Goal: Contribute content

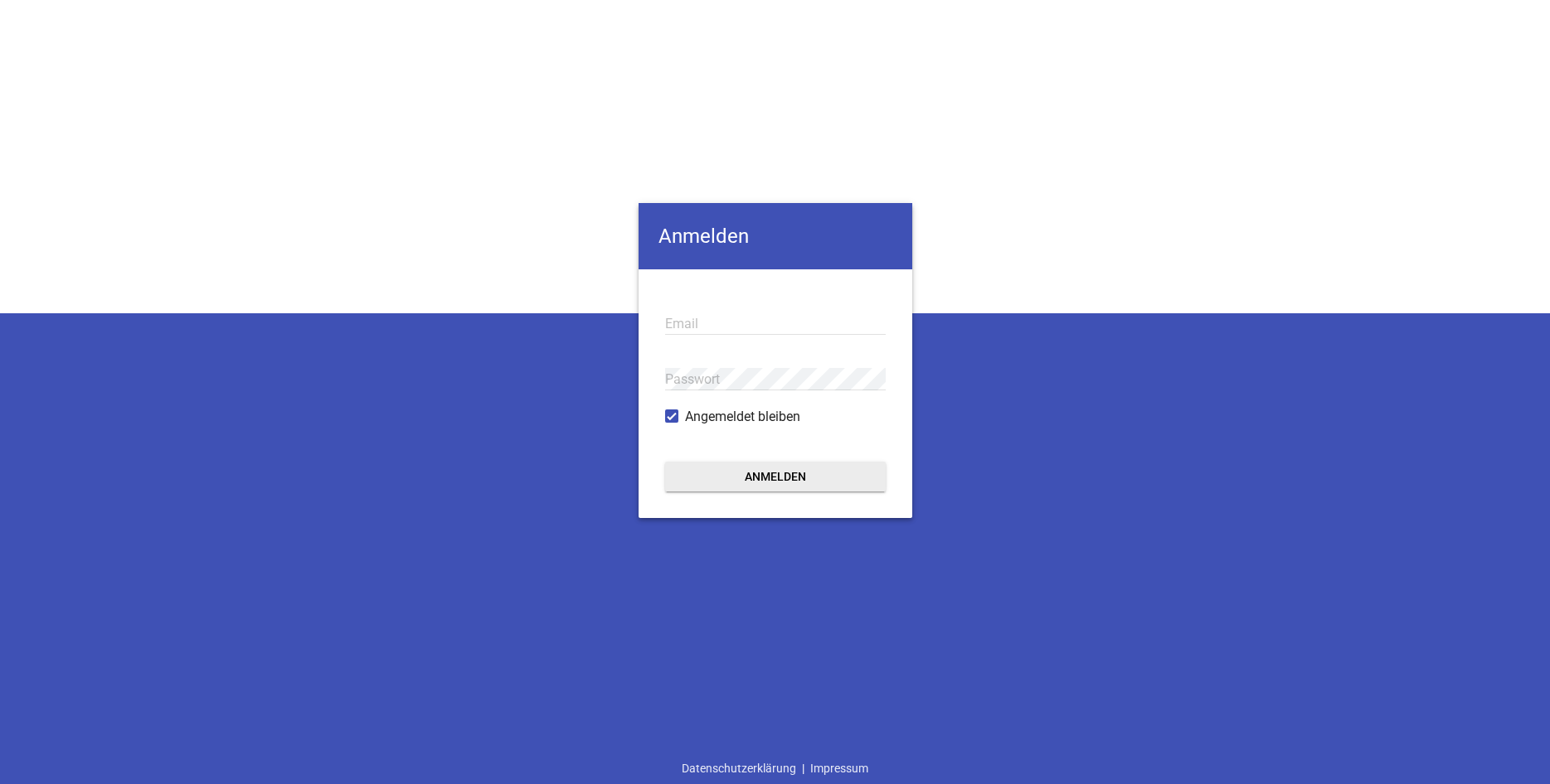
click at [686, 322] on input "email" at bounding box center [775, 323] width 220 height 23
click at [816, 319] on input "[EMAIL_ADDRESS][DOMAIN_NAME]" at bounding box center [775, 323] width 220 height 23
type input "[EMAIL_ADDRESS][DOMAIN_NAME]"
click at [988, 206] on div "Anmelden [EMAIL_ADDRESS][DOMAIN_NAME] Email Passwort Angemeldet bleiben Anmelde…" at bounding box center [775, 392] width 1550 height 784
drag, startPoint x: 797, startPoint y: 332, endPoint x: 629, endPoint y: 326, distance: 168.1
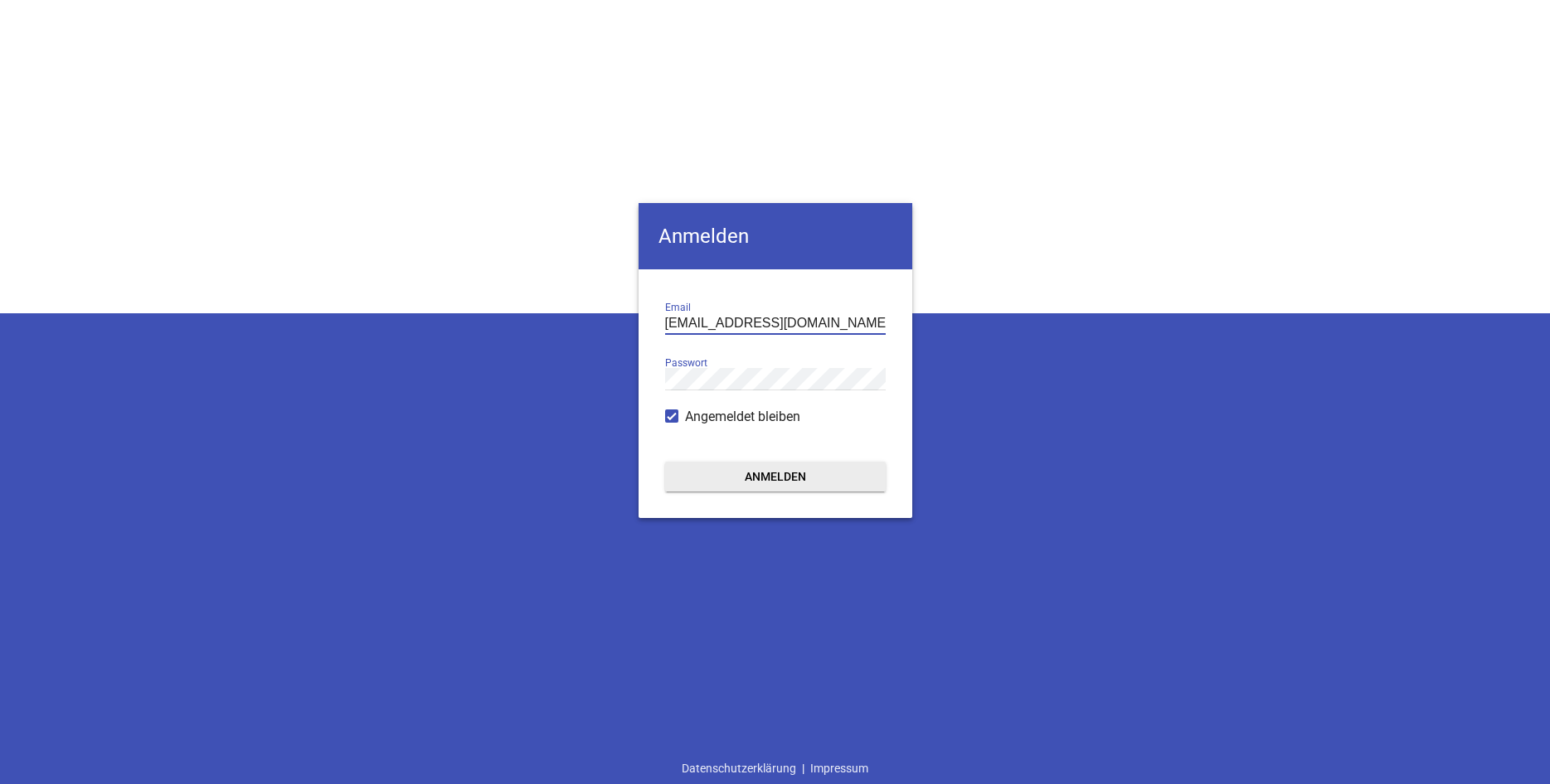
click at [664, 326] on input "[EMAIL_ADDRESS][DOMAIN_NAME]" at bounding box center [775, 323] width 220 height 23
type input "[EMAIL_ADDRESS][DOMAIN_NAME]"
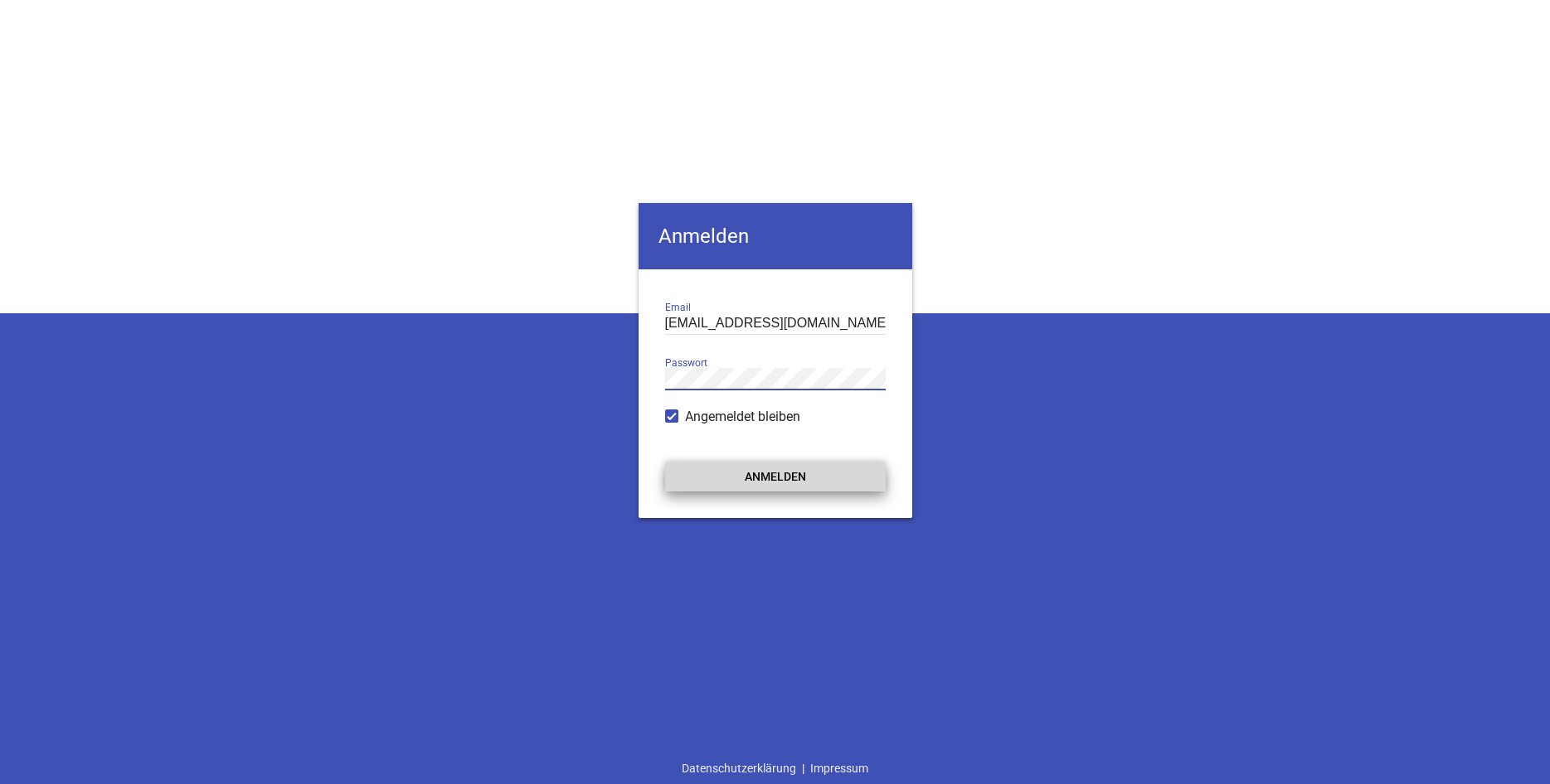
click at [786, 473] on button "Anmelden" at bounding box center [775, 477] width 220 height 30
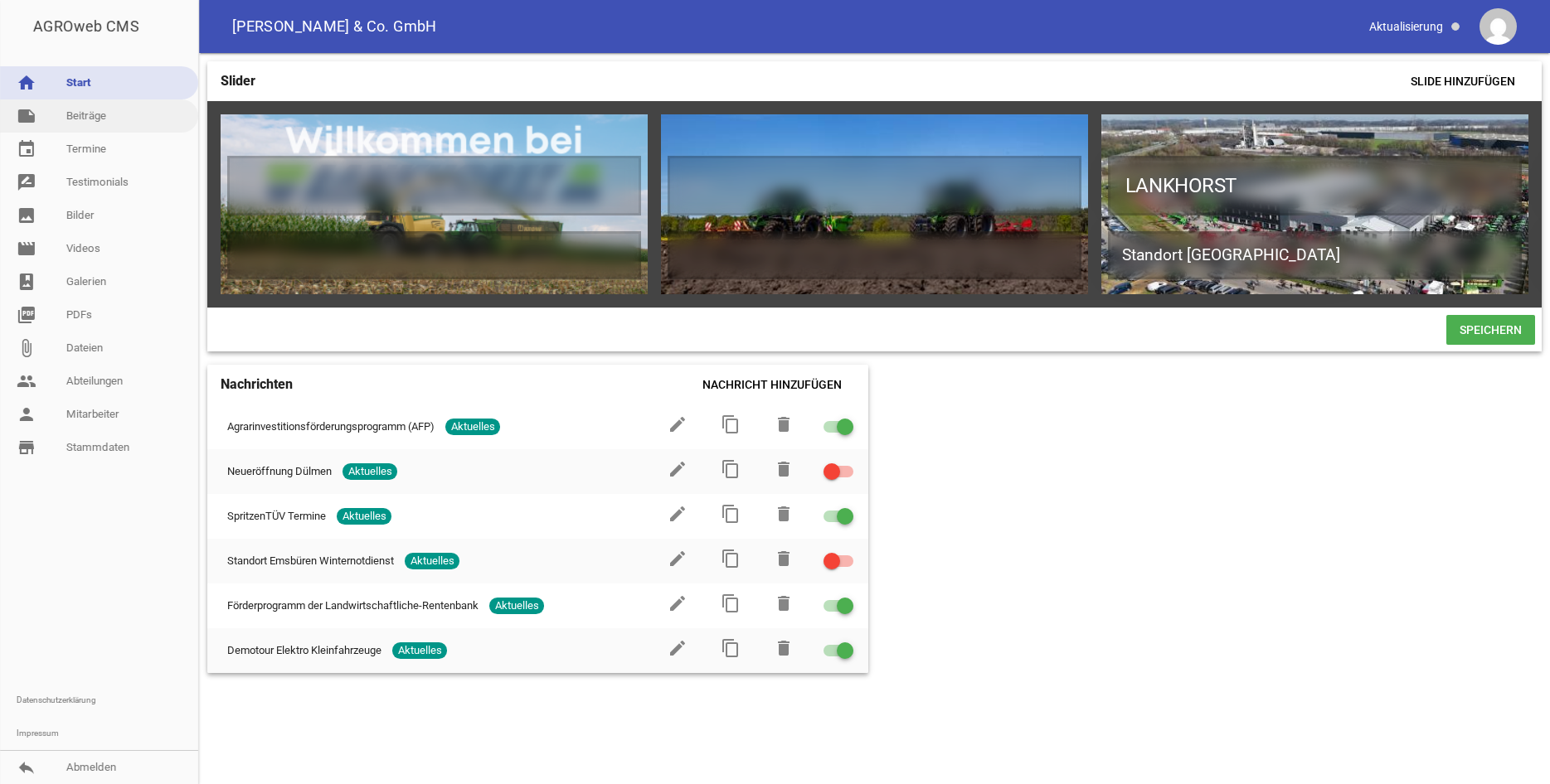
click at [94, 121] on link "note Beiträge" at bounding box center [99, 115] width 198 height 33
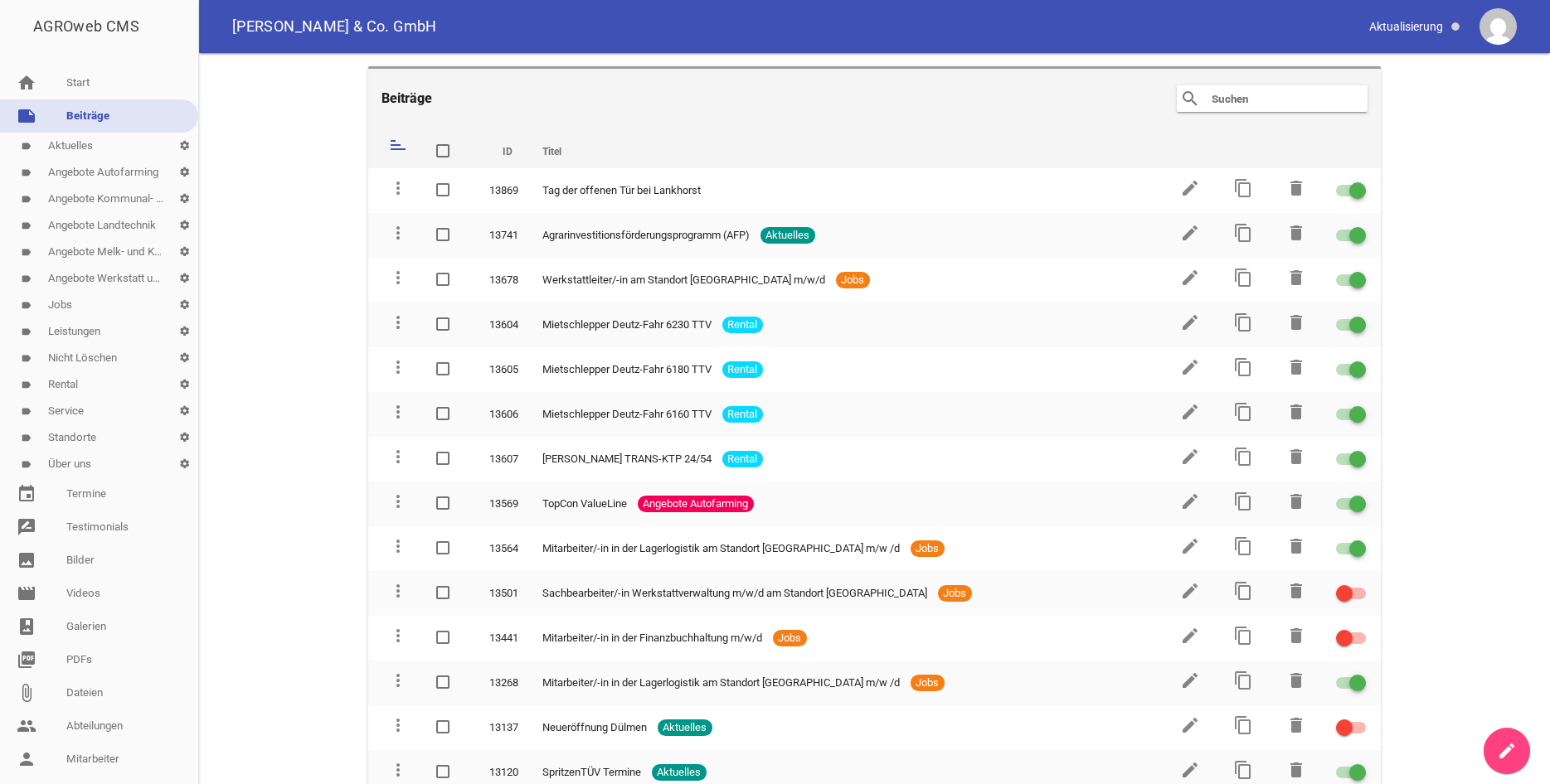
click at [104, 446] on link "label Standorte settings" at bounding box center [99, 437] width 198 height 27
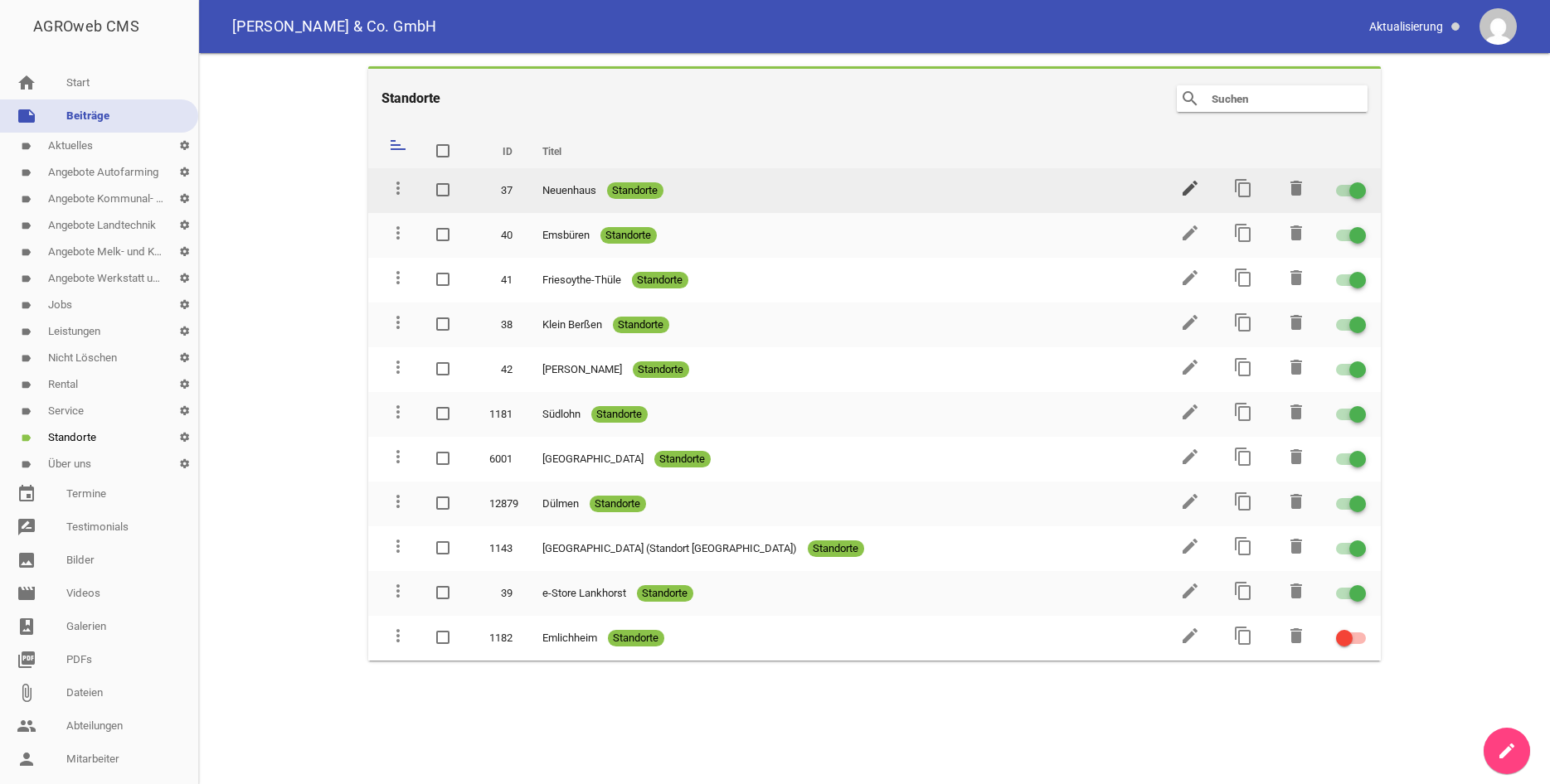
click at [1187, 192] on icon "edit" at bounding box center [1190, 188] width 20 height 20
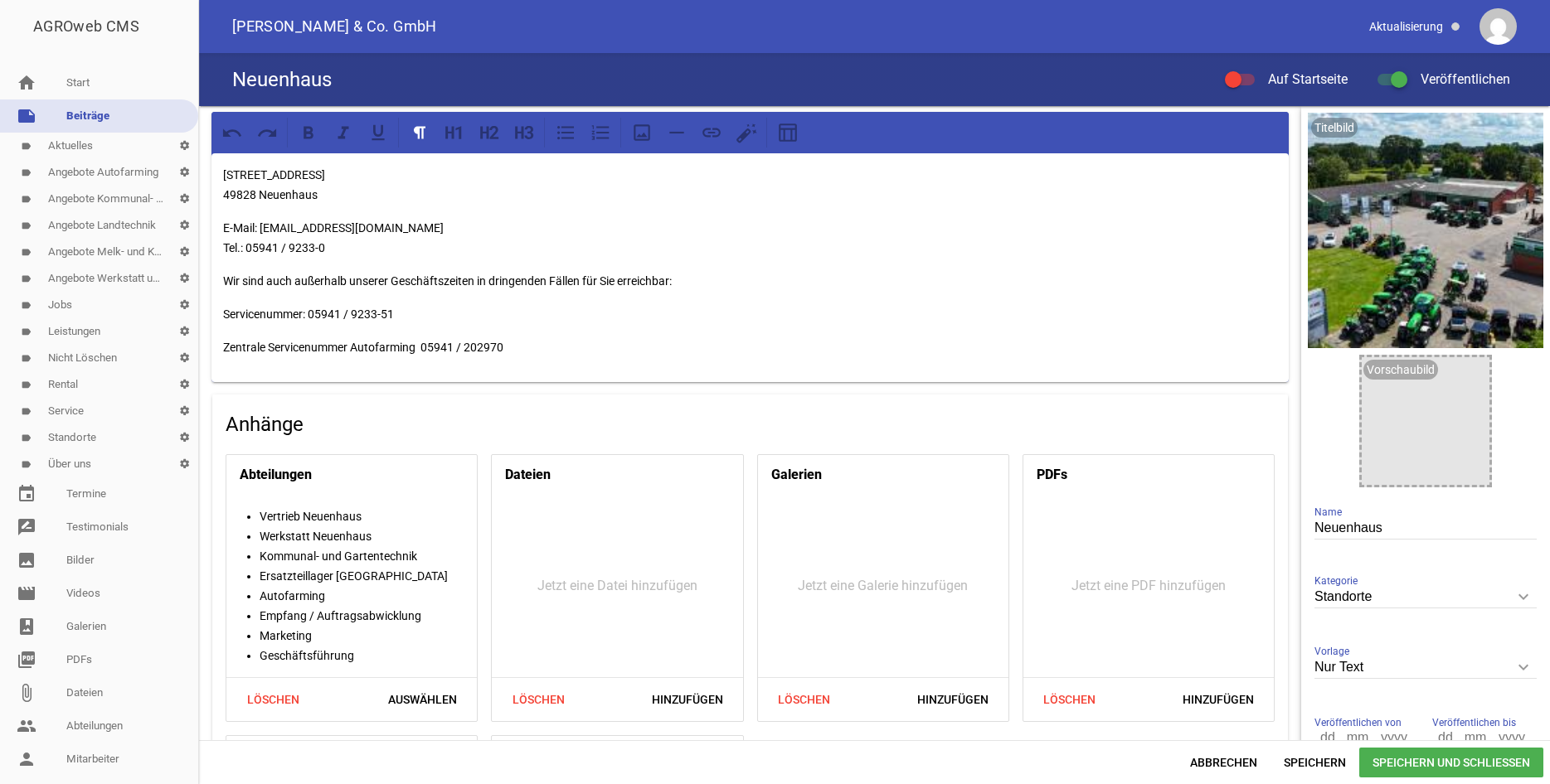
click at [329, 242] on p "E-Mail: [EMAIL_ADDRESS][DOMAIN_NAME] Tel.: 05941 / 9233-0" at bounding box center [750, 238] width 1054 height 40
click at [325, 194] on p "[STREET_ADDRESS]" at bounding box center [750, 184] width 1054 height 40
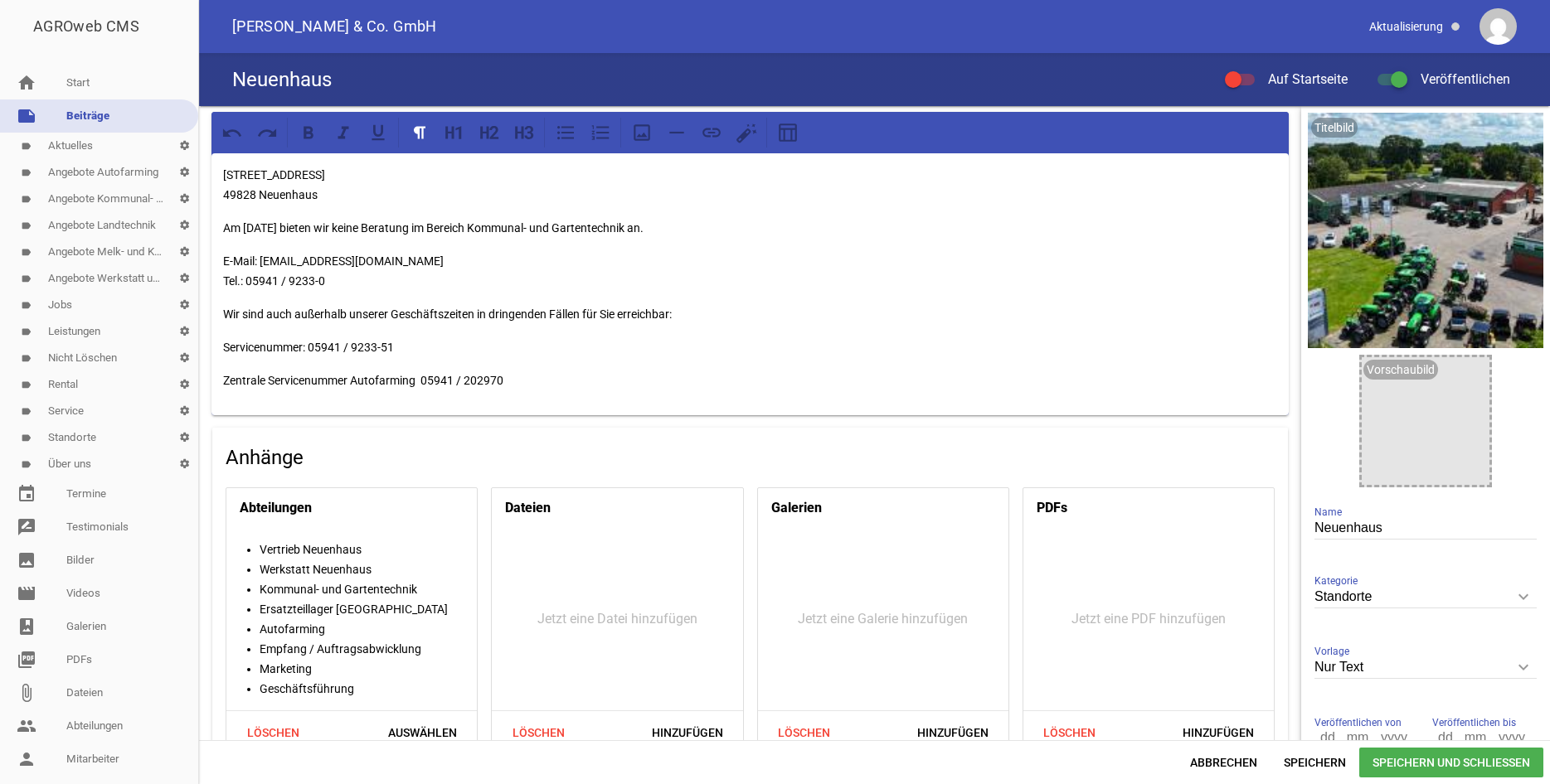
drag, startPoint x: 664, startPoint y: 228, endPoint x: 273, endPoint y: 232, distance: 391.0
click at [293, 238] on div "[STREET_ADDRESS] Am [DATE] bieten wir keine Beratung im Bereich Kommunal- und G…" at bounding box center [750, 284] width 1077 height 262
click at [230, 219] on p "Am [DATE] bieten wir keine Beratung im Bereich Kommunal- und Gartentechnik an." at bounding box center [750, 228] width 1054 height 20
drag, startPoint x: 290, startPoint y: 227, endPoint x: 227, endPoint y: 225, distance: 63.0
click at [227, 225] on p "Am [DATE] bieten wir keine Beratung im Bereich Kommunal- und Gartentechnik an." at bounding box center [750, 228] width 1054 height 20
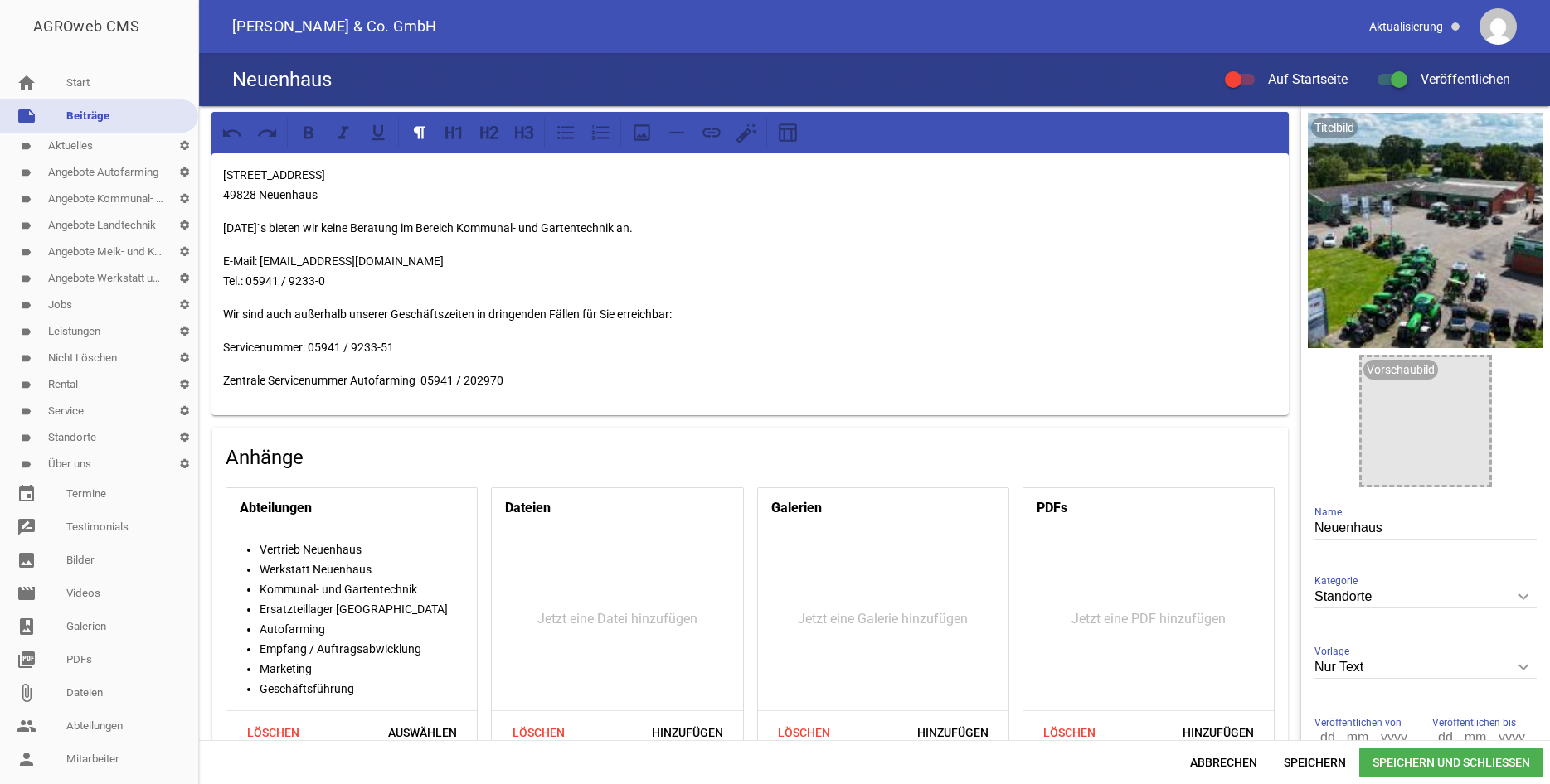
drag, startPoint x: 695, startPoint y: 228, endPoint x: 60, endPoint y: 224, distance: 635.0
click at [199, 224] on div "[STREET_ADDRESS] [DATE]`s bieten wir keine Beratung im Bereich Kommunal- und Ga…" at bounding box center [875, 423] width 1351 height 634
drag, startPoint x: 498, startPoint y: 252, endPoint x: 518, endPoint y: 252, distance: 20.0
click at [499, 252] on p "E-Mail: [EMAIL_ADDRESS][DOMAIN_NAME] Tel.: 05941 / 9233-0" at bounding box center [750, 271] width 1054 height 40
drag, startPoint x: 615, startPoint y: 217, endPoint x: 201, endPoint y: 215, distance: 414.0
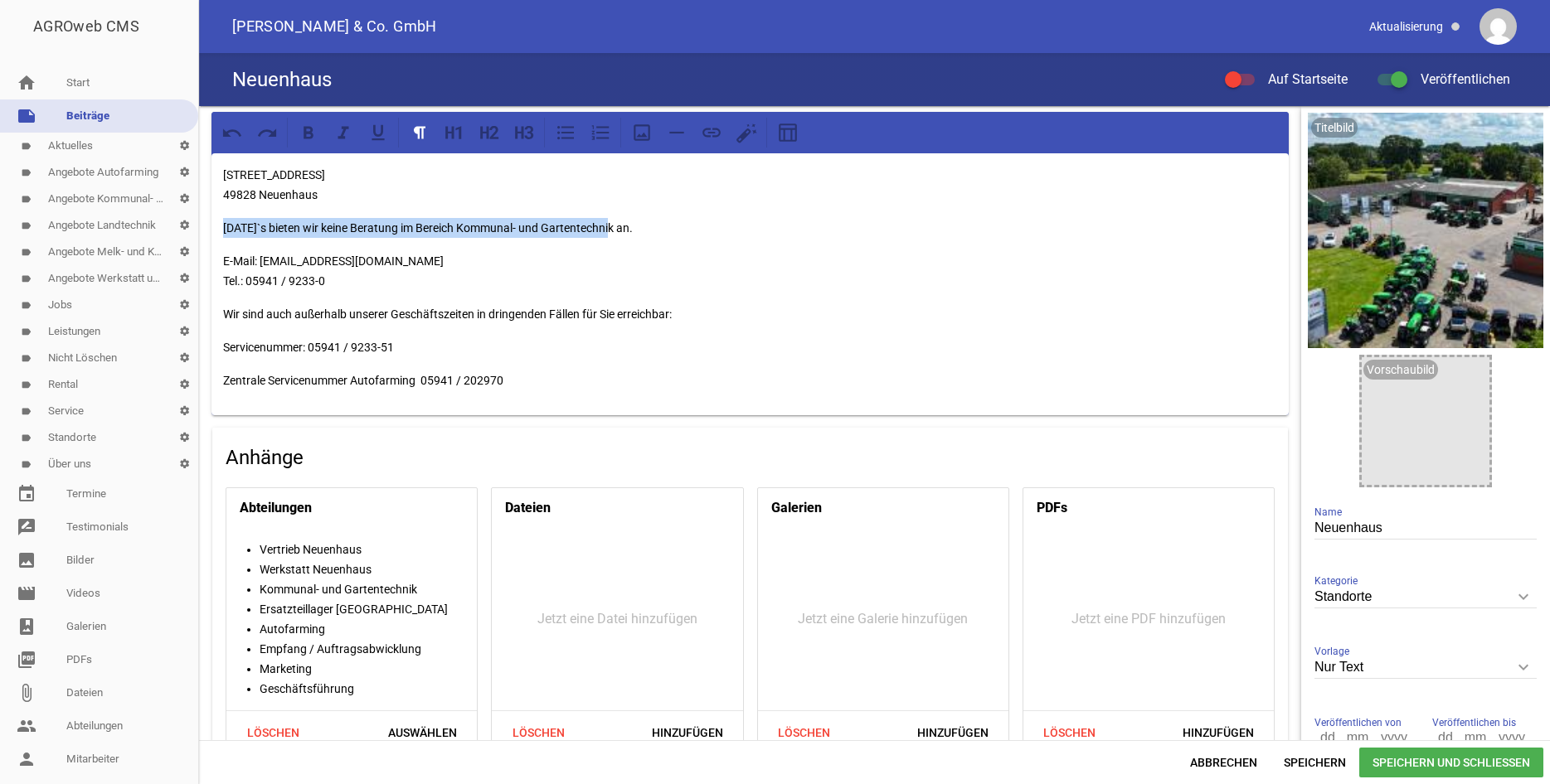
click at [201, 215] on div "[STREET_ADDRESS] [DATE]`s bieten wir keine Beratung im Bereich Kommunal- und Ga…" at bounding box center [750, 513] width 1102 height 815
click at [662, 239] on div "[STREET_ADDRESS] [DATE]`s bieten wir keine Beratung im Bereich Kommunal- und Ga…" at bounding box center [750, 284] width 1077 height 262
drag, startPoint x: 656, startPoint y: 230, endPoint x: 225, endPoint y: 230, distance: 431.0
click at [225, 230] on p "[DATE]`s bieten wir keine Beratung im Bereich Kommunal- und Gartentechnik an." at bounding box center [750, 228] width 1054 height 20
click at [312, 136] on icon at bounding box center [308, 132] width 10 height 13
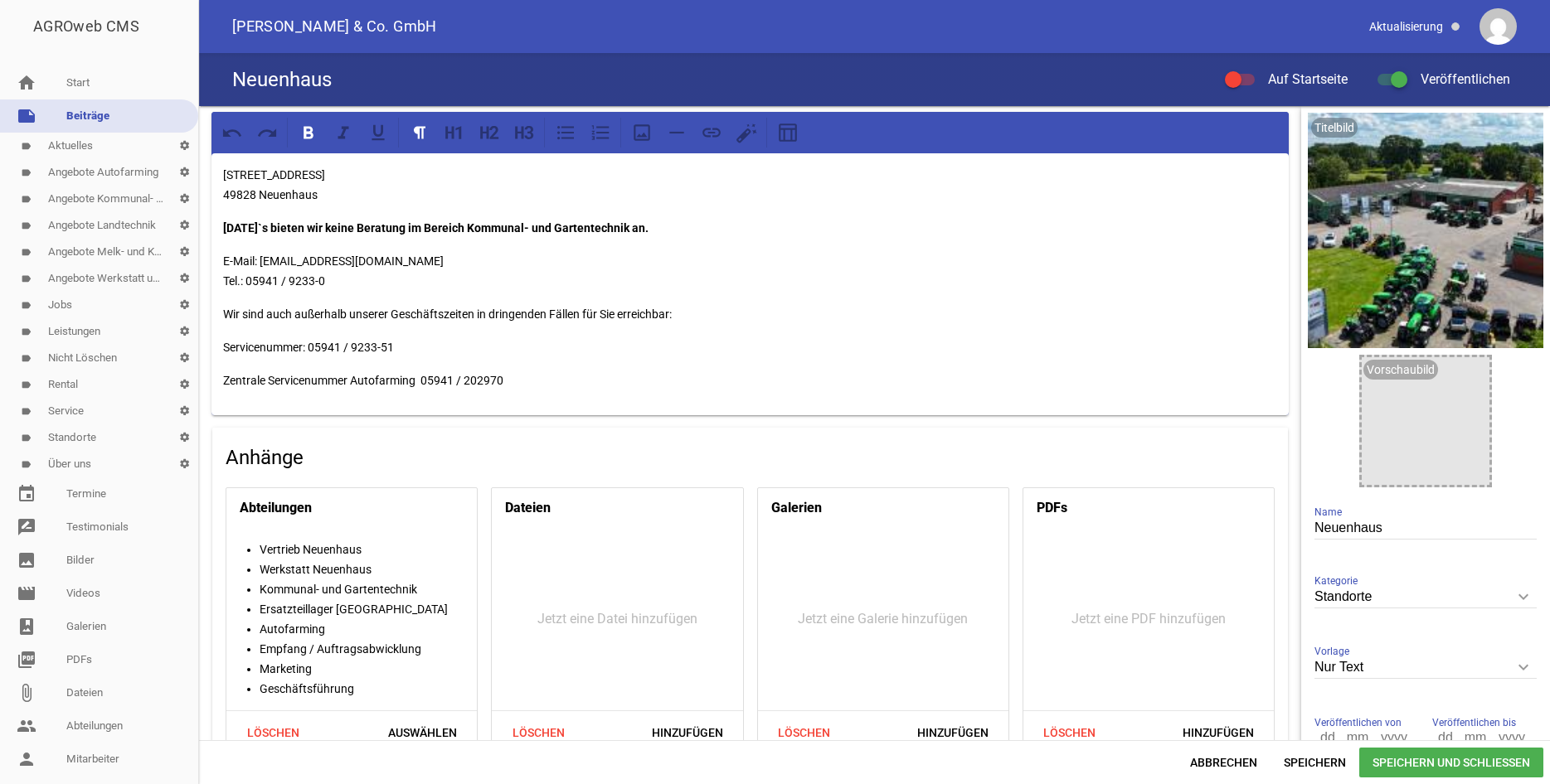
click at [675, 222] on p "[DATE]`s bieten wir keine Beratung im Bereich Kommunal- und Gartentechnik an." at bounding box center [750, 228] width 1054 height 20
drag, startPoint x: 675, startPoint y: 222, endPoint x: 226, endPoint y: 230, distance: 449.1
click at [226, 230] on p "[DATE]`s bieten wir keine Beratung im Bereich Kommunal- und Gartentechnik an." at bounding box center [750, 228] width 1054 height 20
drag, startPoint x: 655, startPoint y: 235, endPoint x: 214, endPoint y: 235, distance: 441.0
click at [214, 235] on div "[STREET_ADDRESS] Samstags bieten wir keine Beratung im Bereich Kommunal- und Ga…" at bounding box center [750, 284] width 1077 height 262
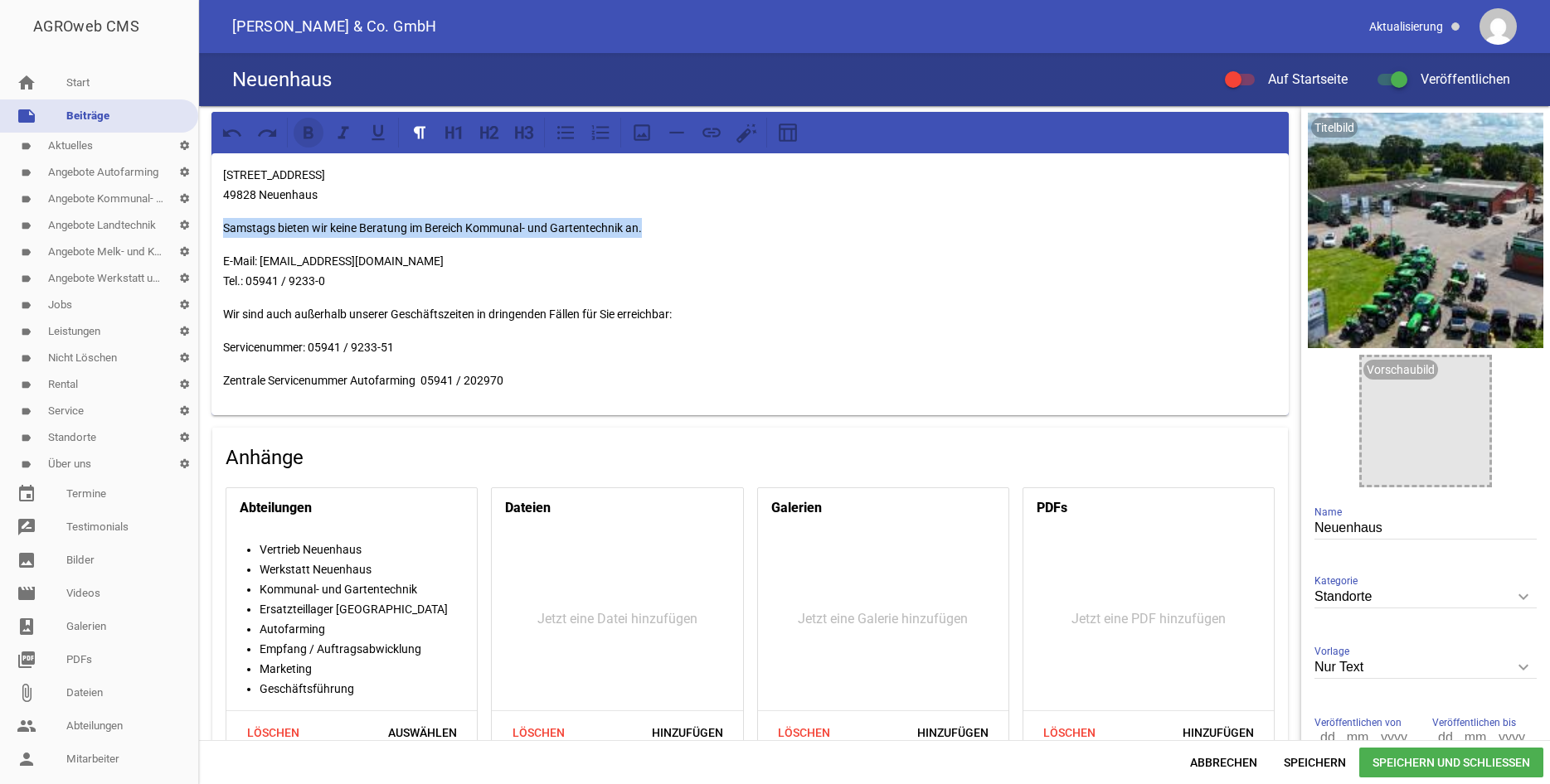
click at [316, 131] on icon at bounding box center [308, 133] width 22 height 22
click at [484, 297] on div "[STREET_ADDRESS] Samstags bieten wir keine Beratung im Bereich Kommunal- und Ga…" at bounding box center [750, 284] width 1077 height 262
click at [397, 270] on p "E-Mail: [EMAIL_ADDRESS][DOMAIN_NAME] Tel.: 05941 / 9233-0" at bounding box center [750, 271] width 1054 height 40
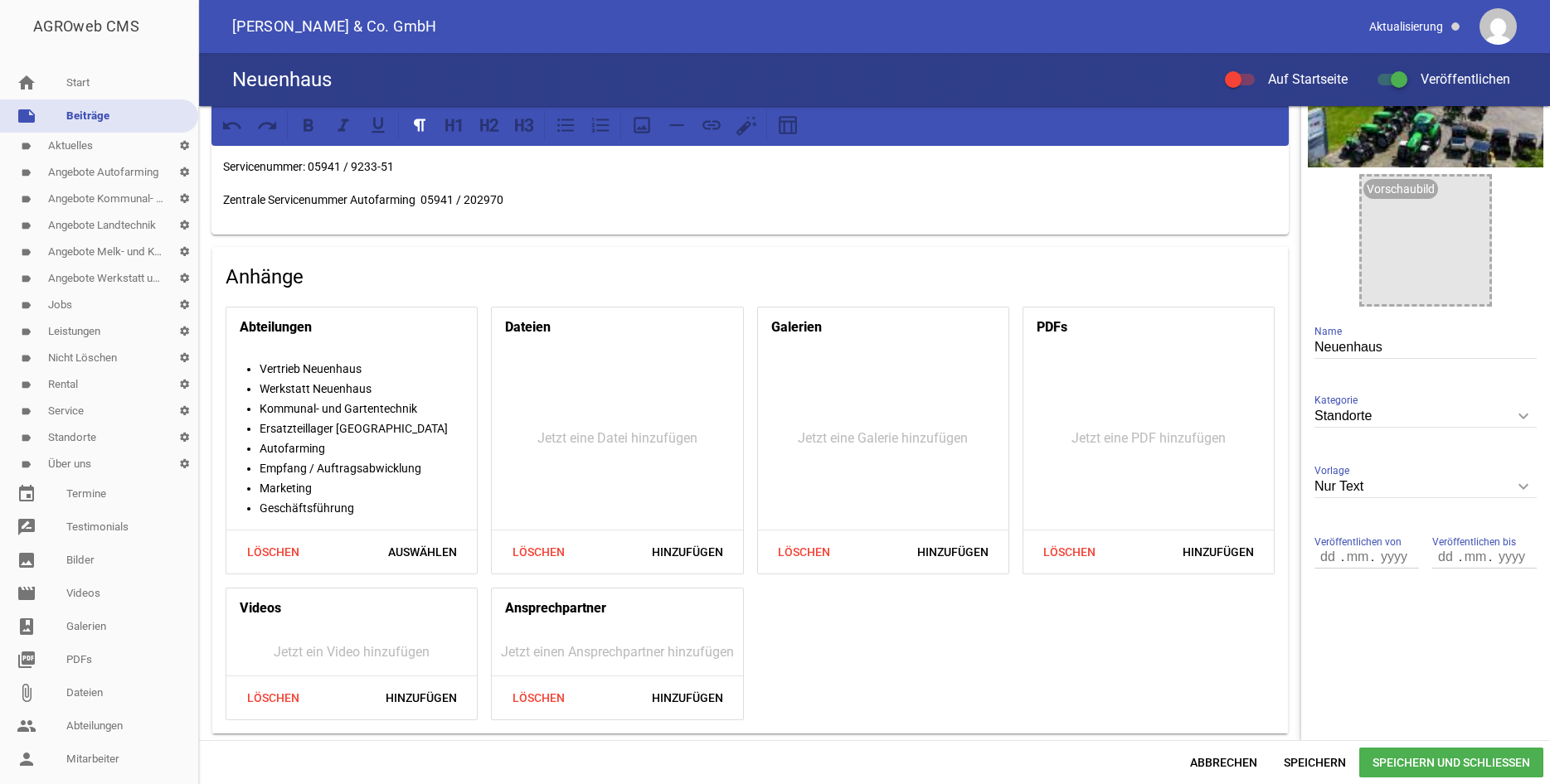
click at [1450, 760] on span "Speichern und Schließen" at bounding box center [1451, 762] width 184 height 30
